Goal: Communication & Community: Connect with others

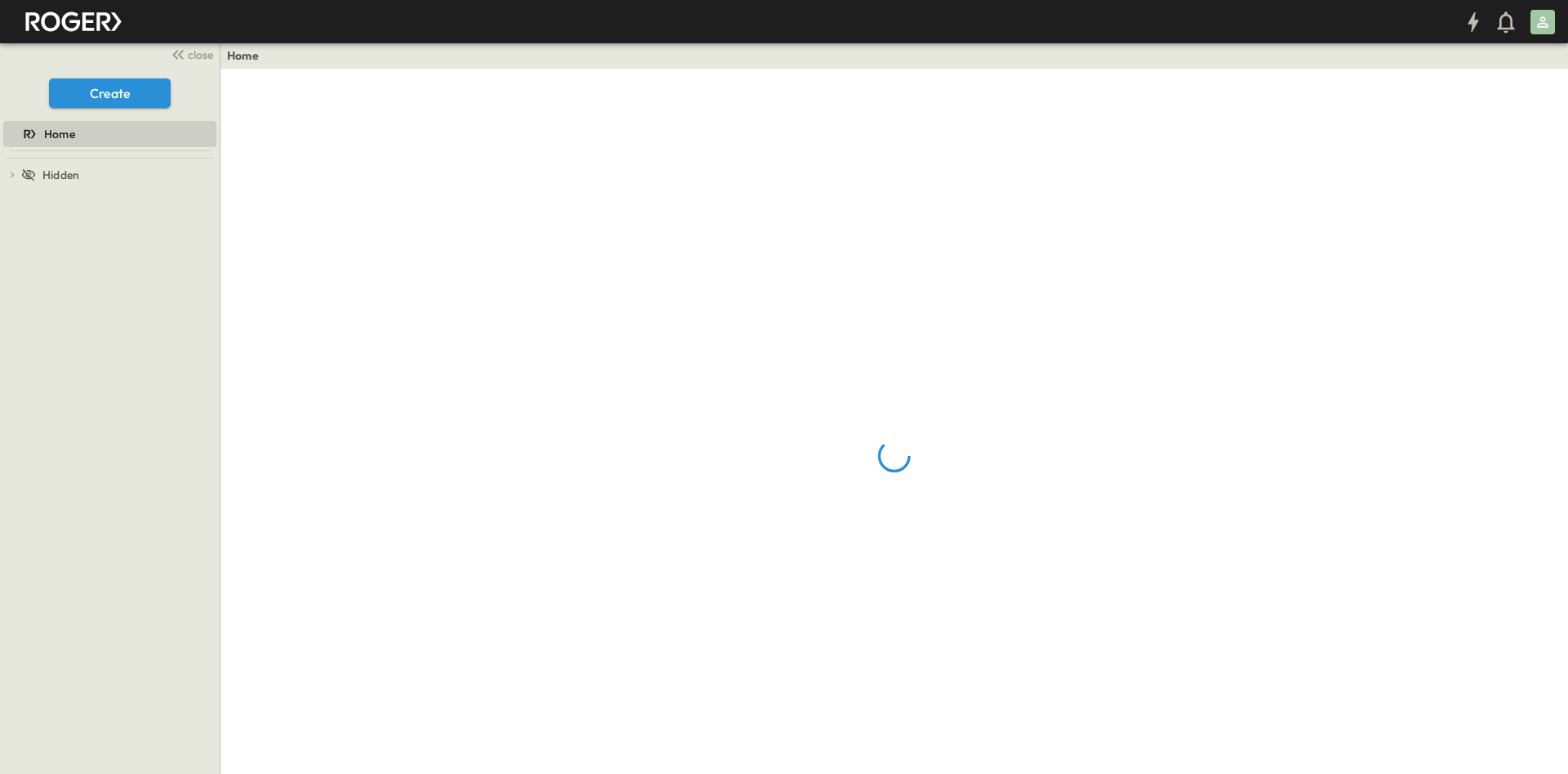
click at [109, 22] on icon "button" at bounding box center [72, 22] width 106 height 40
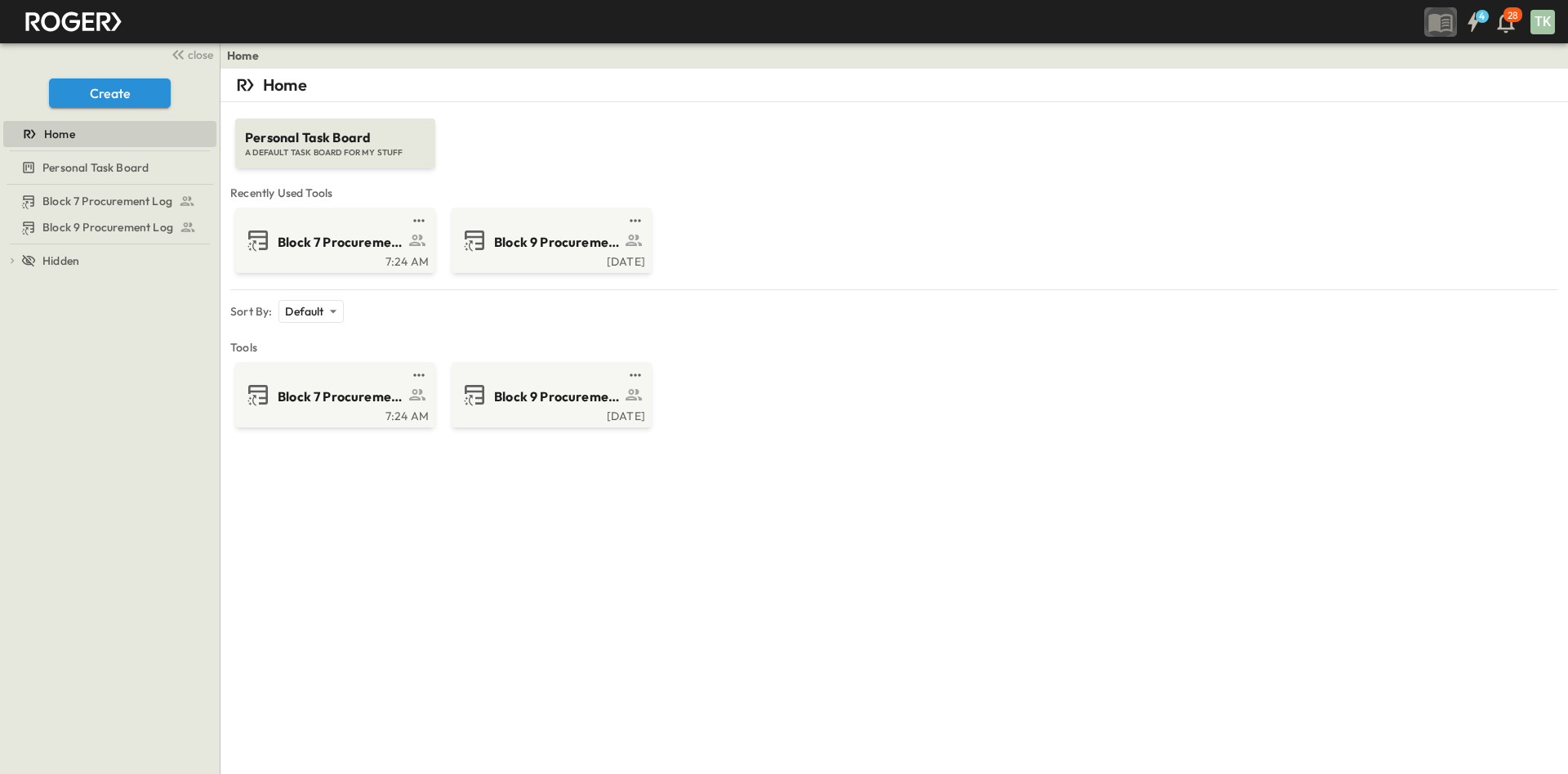
click at [1452, 21] on icon "button" at bounding box center [1440, 23] width 24 height 19
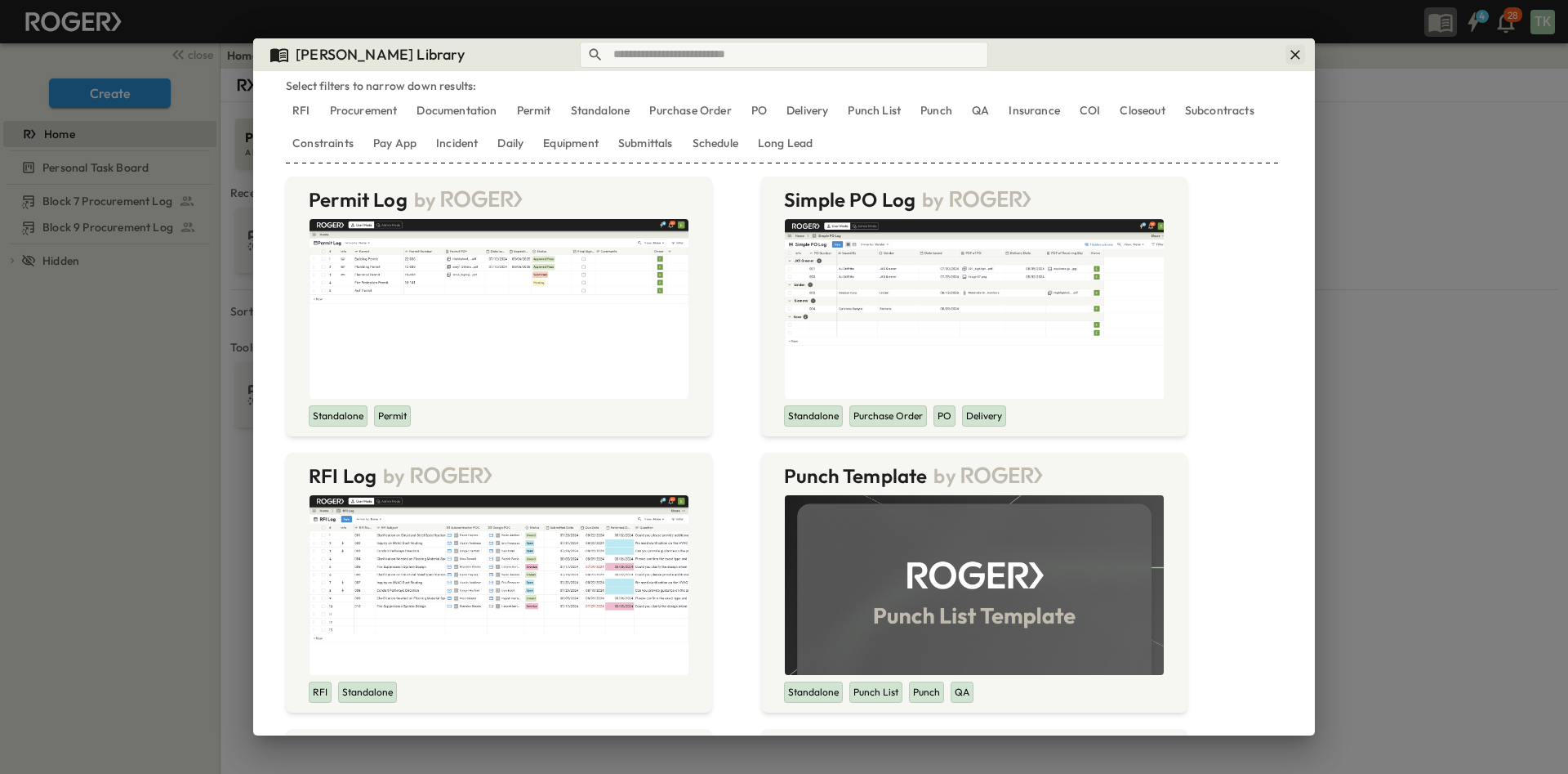
click at [1300, 58] on icon "button" at bounding box center [1295, 55] width 16 height 16
